Goal: Task Accomplishment & Management: Use online tool/utility

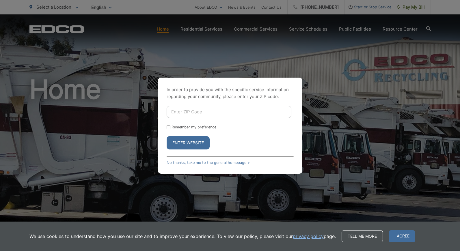
click at [189, 113] on input "Enter ZIP Code" at bounding box center [228, 112] width 125 height 12
type input "90245"
click at [186, 142] on button "Enter Website" at bounding box center [187, 142] width 43 height 13
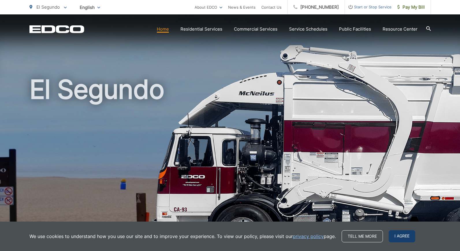
click at [399, 238] on span "I agree" at bounding box center [401, 236] width 27 height 12
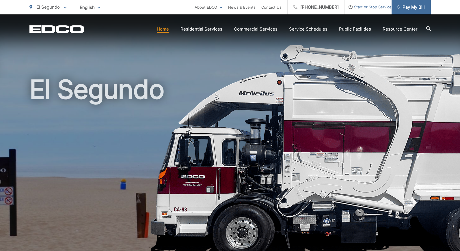
click at [415, 8] on span "Pay My Bill" at bounding box center [410, 7] width 27 height 7
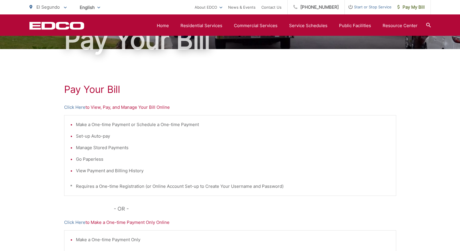
scroll to position [66, 0]
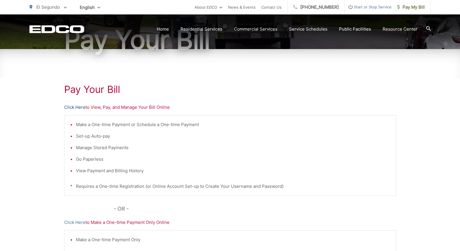
click at [72, 107] on link "Click Here" at bounding box center [74, 107] width 21 height 7
